Goal: Information Seeking & Learning: Learn about a topic

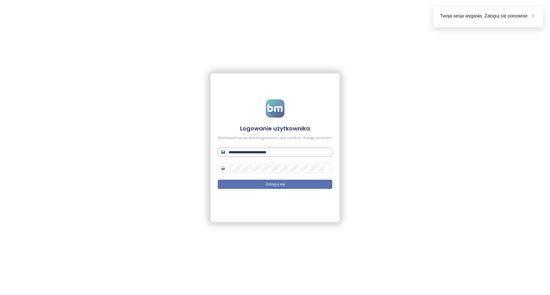
click at [276, 156] on span "**********" at bounding box center [275, 152] width 115 height 9
click at [278, 152] on input "**********" at bounding box center [279, 152] width 100 height 6
type input "**********"
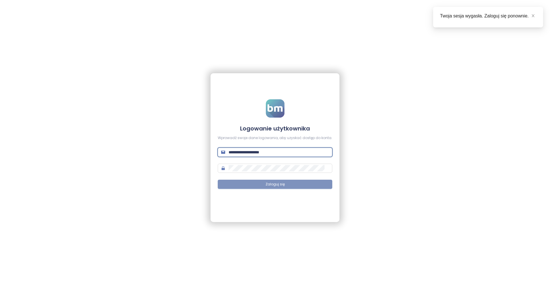
click at [290, 186] on button "Zaloguj się" at bounding box center [275, 184] width 115 height 9
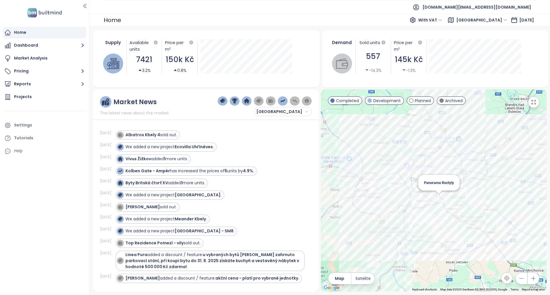
click at [440, 199] on div "Panorama Roztyly" at bounding box center [434, 190] width 226 height 203
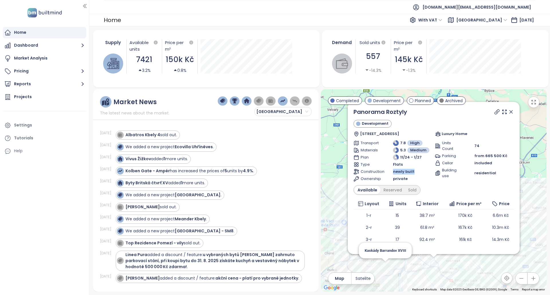
drag, startPoint x: 412, startPoint y: 172, endPoint x: 392, endPoint y: 173, distance: 20.1
click at [393, 173] on span "newly built" at bounding box center [403, 172] width 21 height 6
click at [399, 173] on span "newly built" at bounding box center [403, 172] width 21 height 6
drag, startPoint x: 399, startPoint y: 173, endPoint x: 407, endPoint y: 173, distance: 7.5
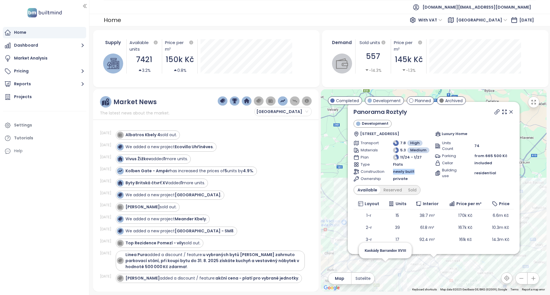
click at [407, 173] on span "newly built" at bounding box center [403, 172] width 21 height 6
click at [396, 189] on div "Reserved" at bounding box center [393, 190] width 25 height 8
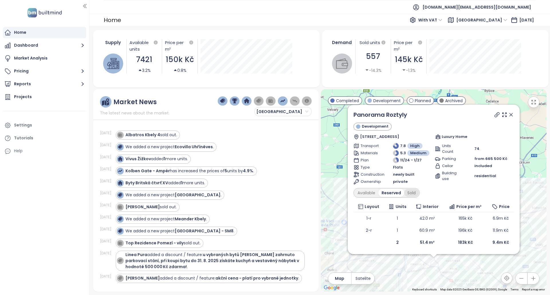
click at [417, 195] on div "Sold" at bounding box center [411, 193] width 15 height 8
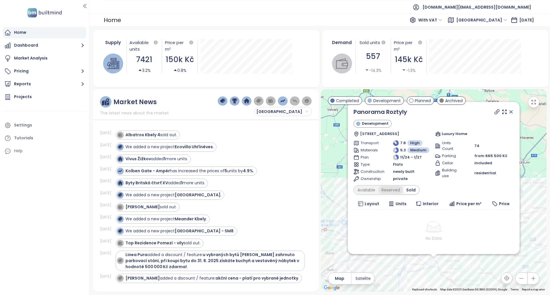
click at [403, 190] on div "Reserved" at bounding box center [391, 190] width 25 height 8
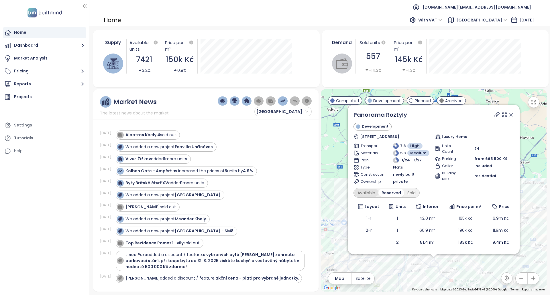
click at [371, 197] on div "Available" at bounding box center [367, 193] width 24 height 8
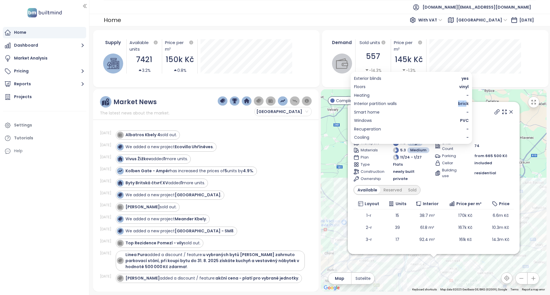
drag, startPoint x: 467, startPoint y: 104, endPoint x: 454, endPoint y: 104, distance: 12.9
click at [454, 104] on div "Interior partition walls brick" at bounding box center [411, 104] width 115 height 6
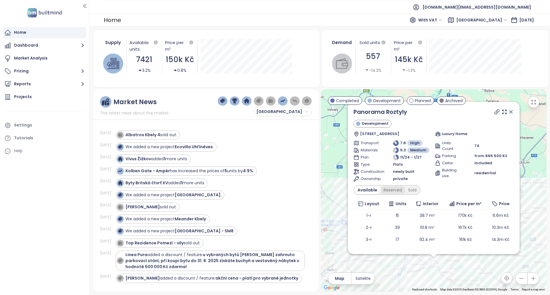
click at [393, 193] on div "Reserved" at bounding box center [393, 190] width 25 height 8
click at [387, 191] on div "Reserved" at bounding box center [391, 190] width 25 height 8
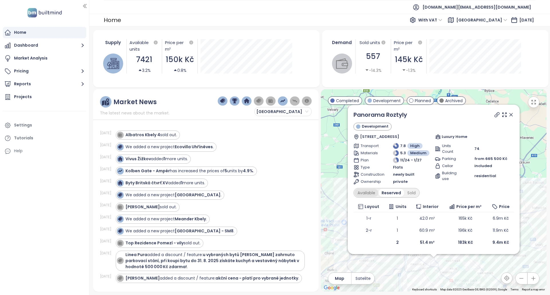
click at [369, 192] on div "Available" at bounding box center [367, 193] width 24 height 8
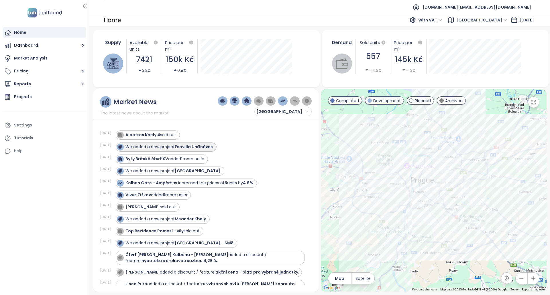
click at [175, 148] on div "We added a new project Ecovilla Uhříněves ." at bounding box center [170, 147] width 88 height 6
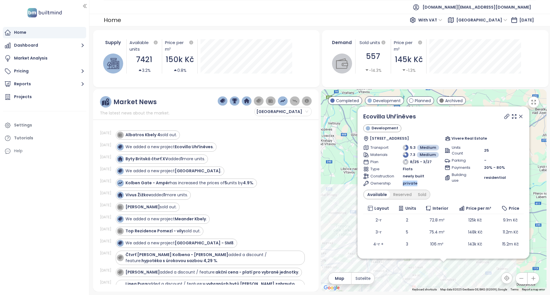
drag, startPoint x: 420, startPoint y: 183, endPoint x: 399, endPoint y: 184, distance: 20.7
click at [399, 184] on div "Ownership private" at bounding box center [402, 184] width 79 height 6
copy div "private"
